Goal: Information Seeking & Learning: Learn about a topic

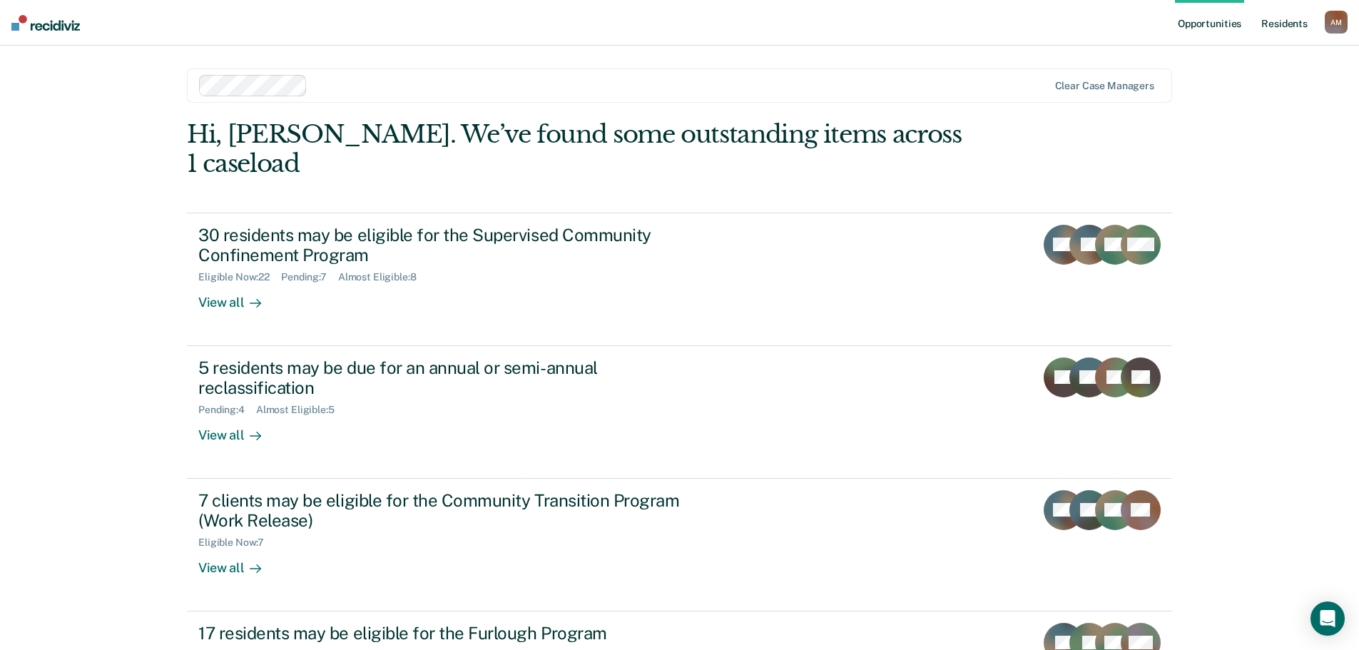
click at [1280, 26] on link "Resident s" at bounding box center [1284, 23] width 52 height 46
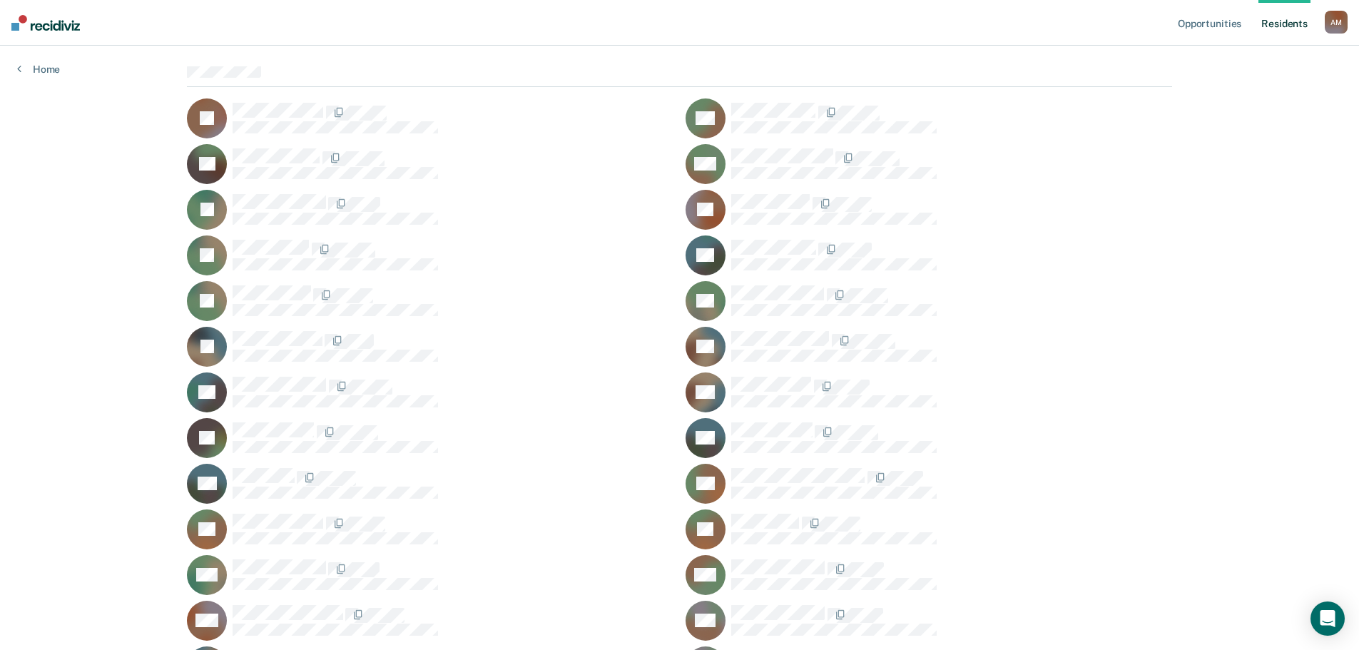
scroll to position [143, 0]
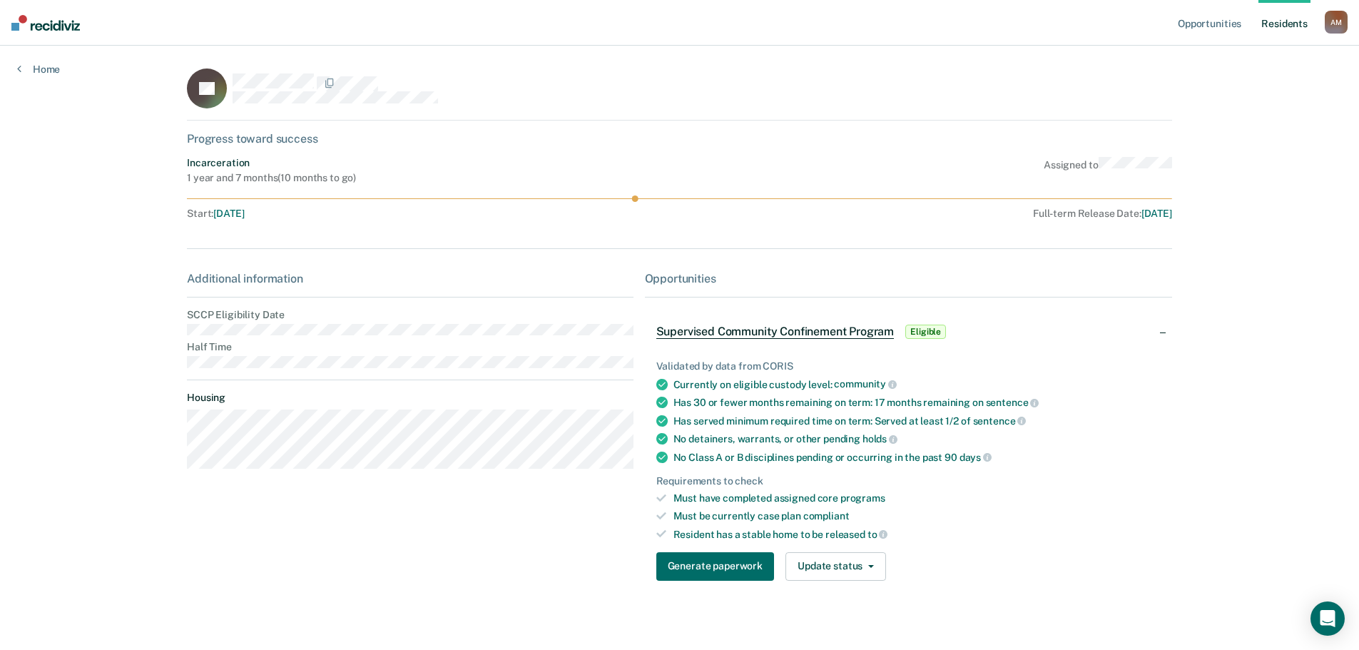
drag, startPoint x: 262, startPoint y: 339, endPoint x: 206, endPoint y: 354, distance: 57.6
click at [206, 354] on div "Additional information SCCP Eligibility Date Half Time Housing" at bounding box center [410, 376] width 446 height 208
click at [256, 351] on dt "Half Time" at bounding box center [410, 347] width 446 height 12
